Goal: Information Seeking & Learning: Find specific fact

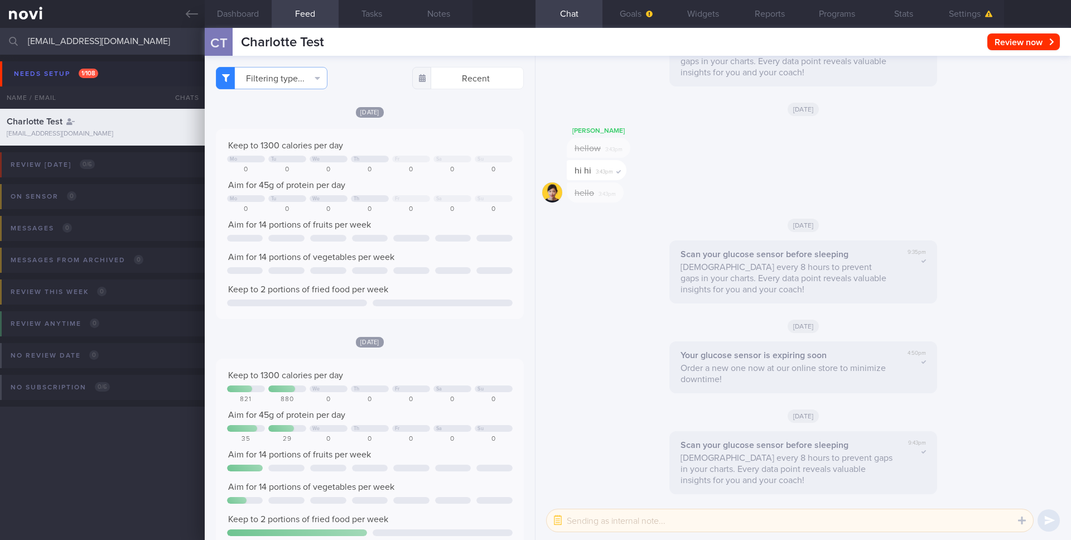
select select "9"
checkbox input "true"
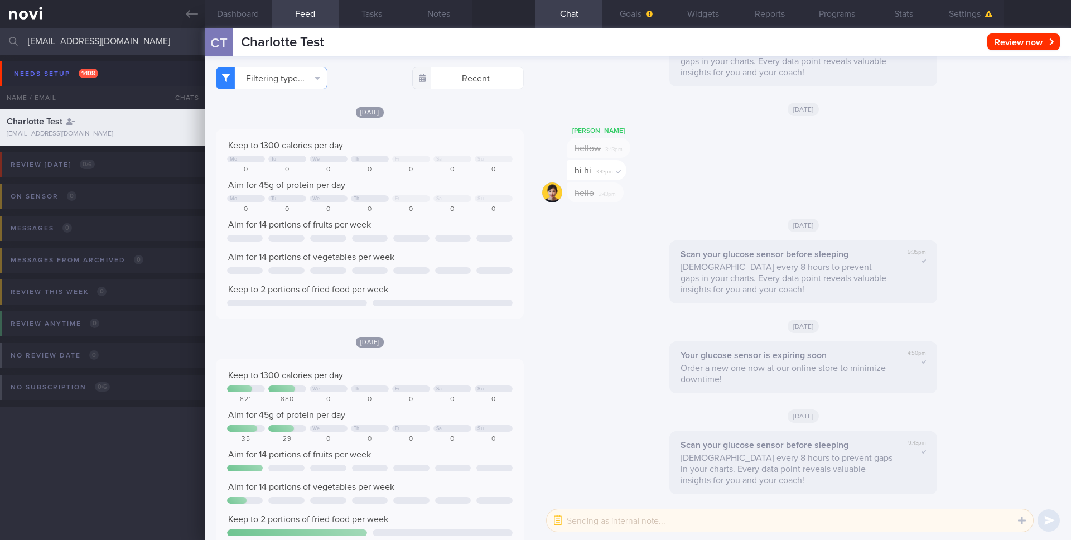
checkbox input "true"
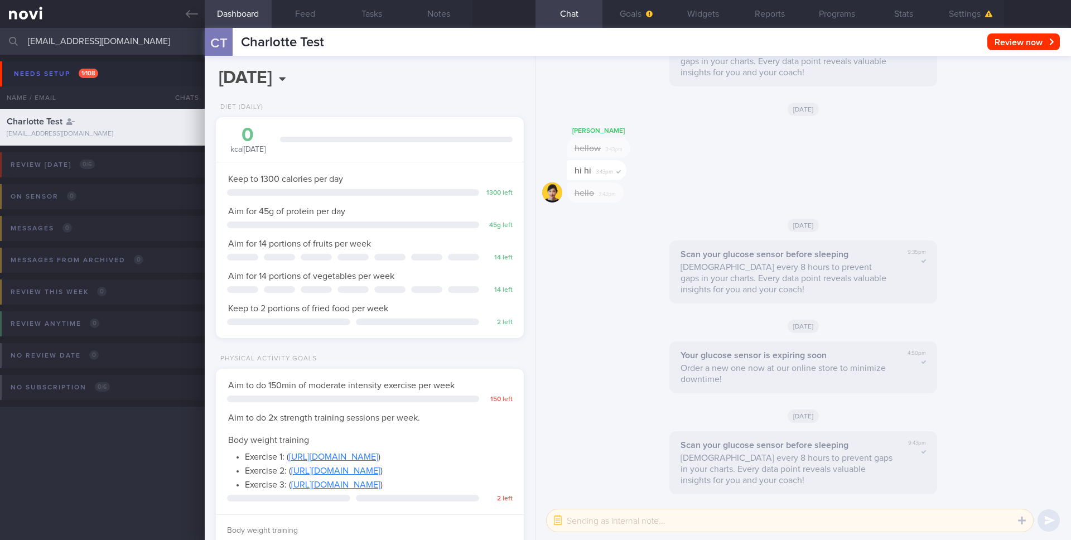
scroll to position [187, 298]
checkbox input "false"
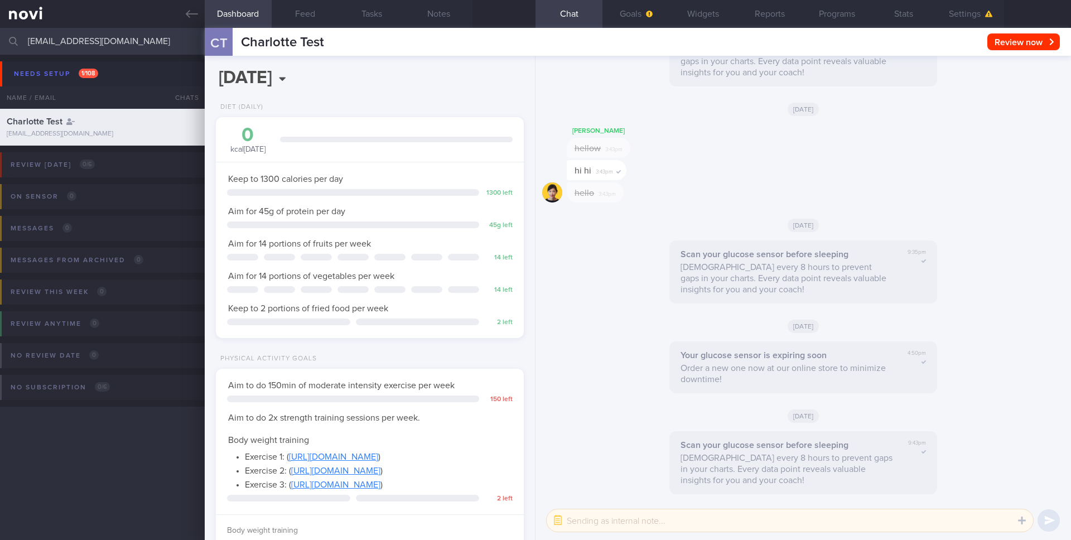
checkbox input "false"
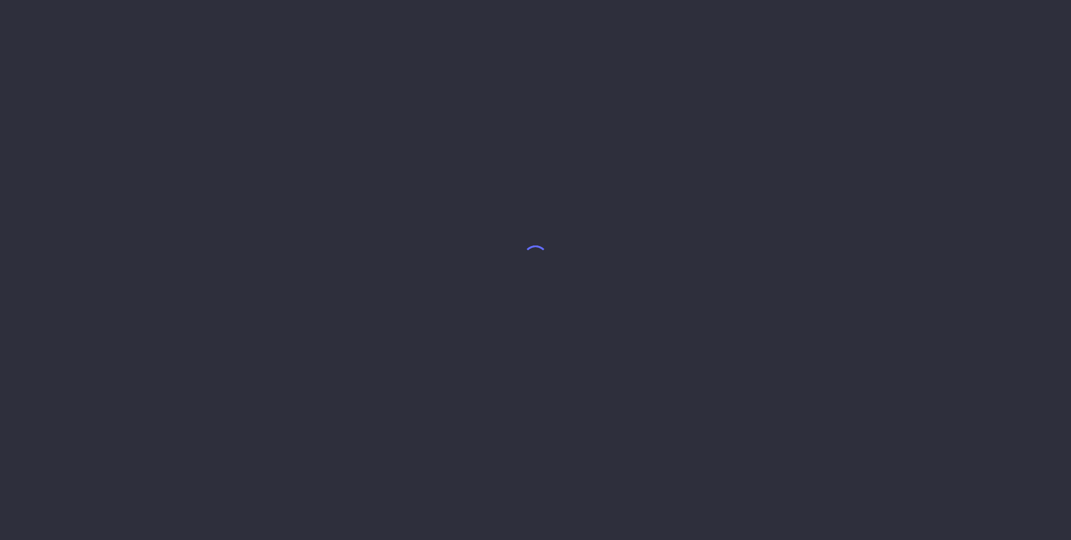
select select "9"
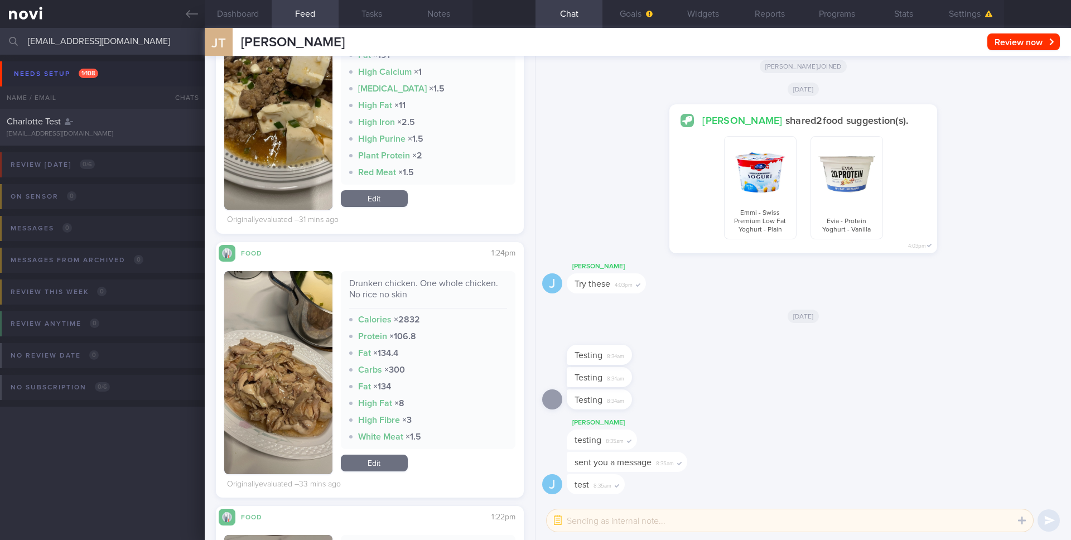
scroll to position [435, 0]
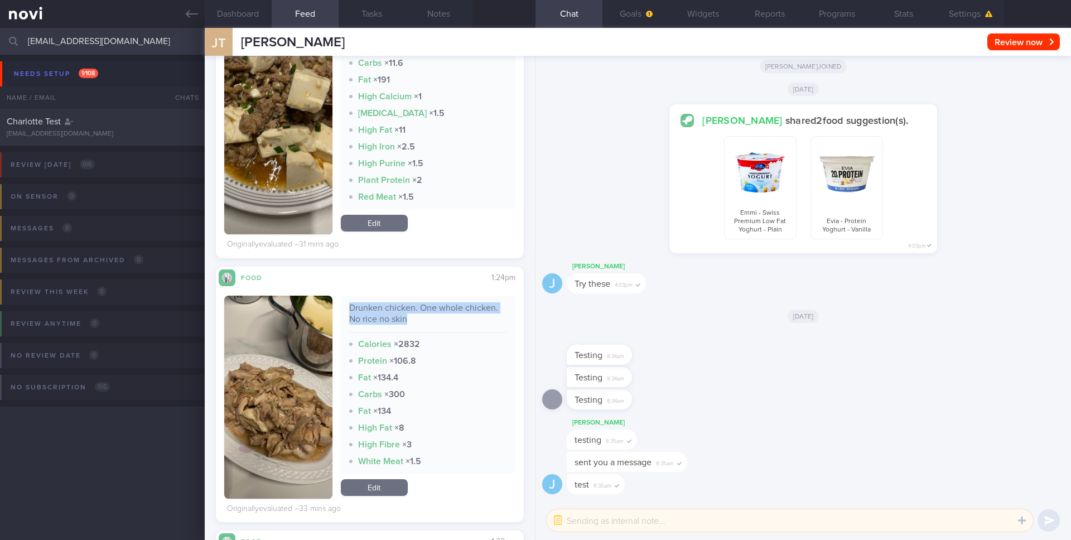
drag, startPoint x: 349, startPoint y: 306, endPoint x: 418, endPoint y: 319, distance: 70.9
click at [418, 319] on div "Drunken chicken. One whole chicken. No rice no skin" at bounding box center [428, 317] width 158 height 31
copy div "Drunken chicken. One whole chicken. No rice no skin"
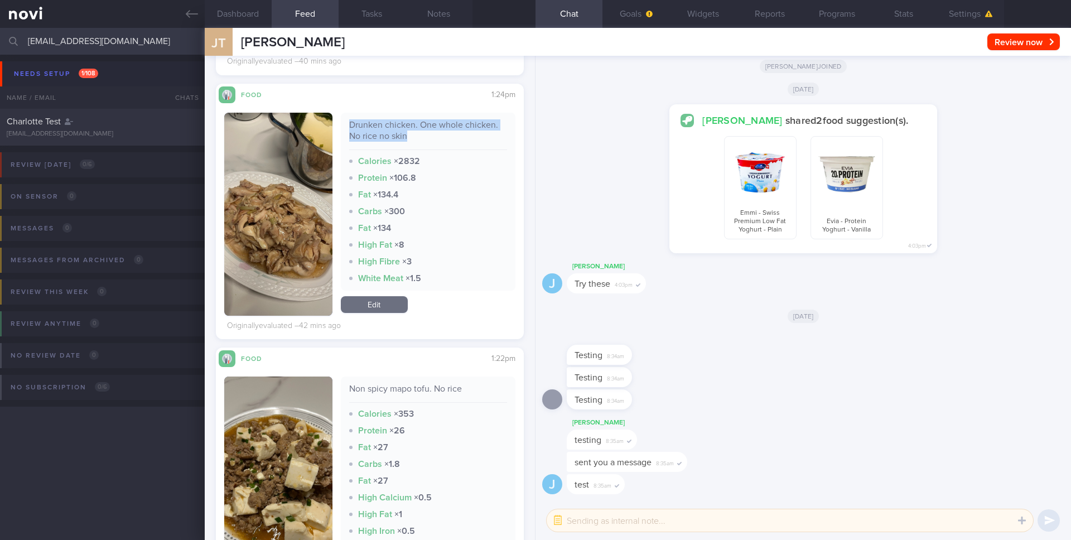
scroll to position [635, 0]
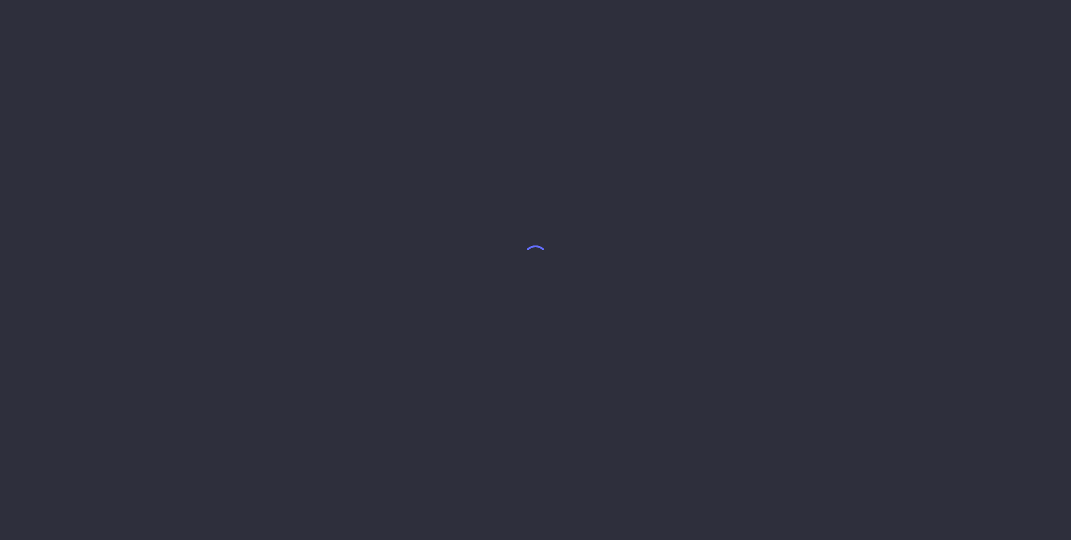
select select "9"
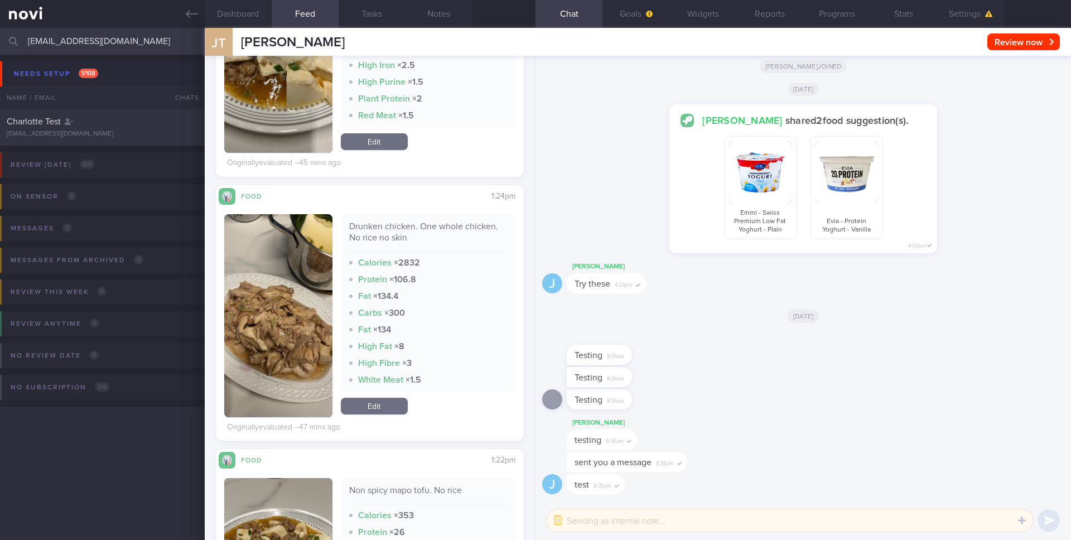
scroll to position [517, 0]
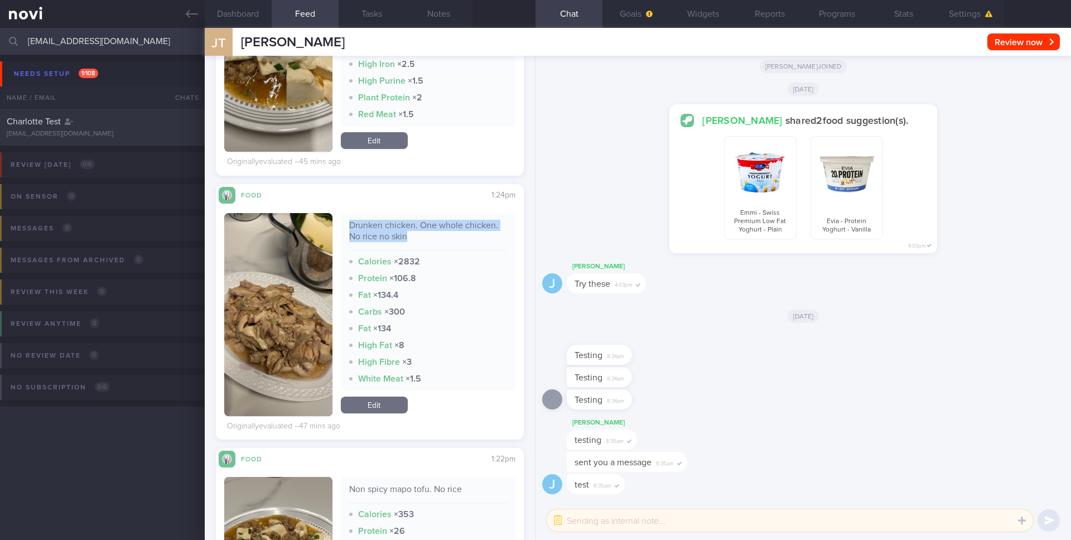
drag, startPoint x: 347, startPoint y: 224, endPoint x: 416, endPoint y: 235, distance: 69.4
click at [416, 235] on div "Drunken chicken. One whole chicken. No rice no skin Calories × 2832 Protein × 1…" at bounding box center [428, 302] width 175 height 178
copy div "Drunken chicken. One whole chicken. No rice no skin"
